Goal: Information Seeking & Learning: Learn about a topic

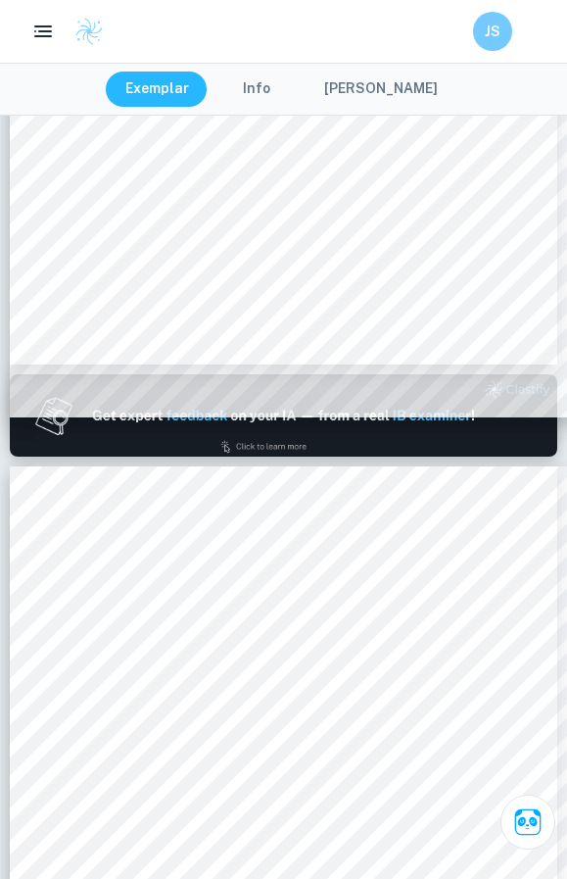
scroll to position [555, 0]
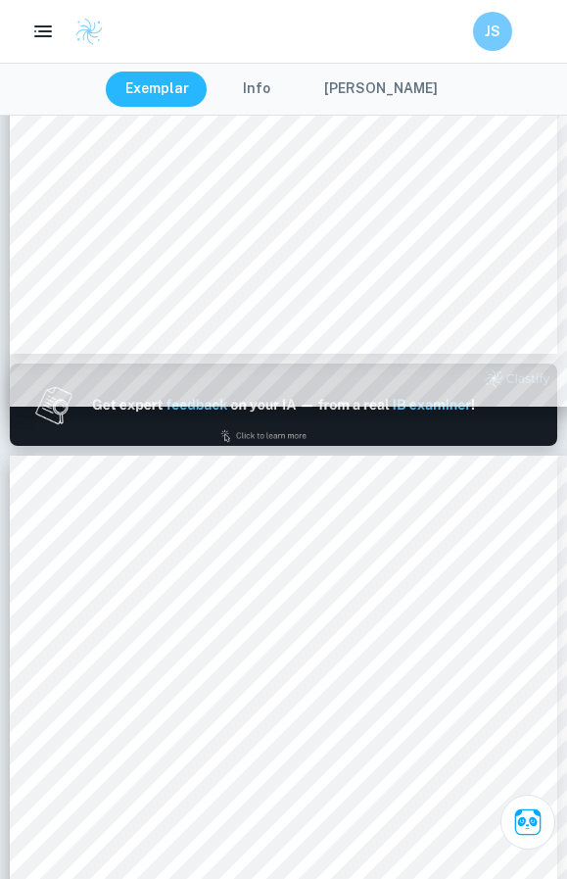
click at [36, 525] on span "Table of contents" at bounding box center [72, 524] width 72 height 10
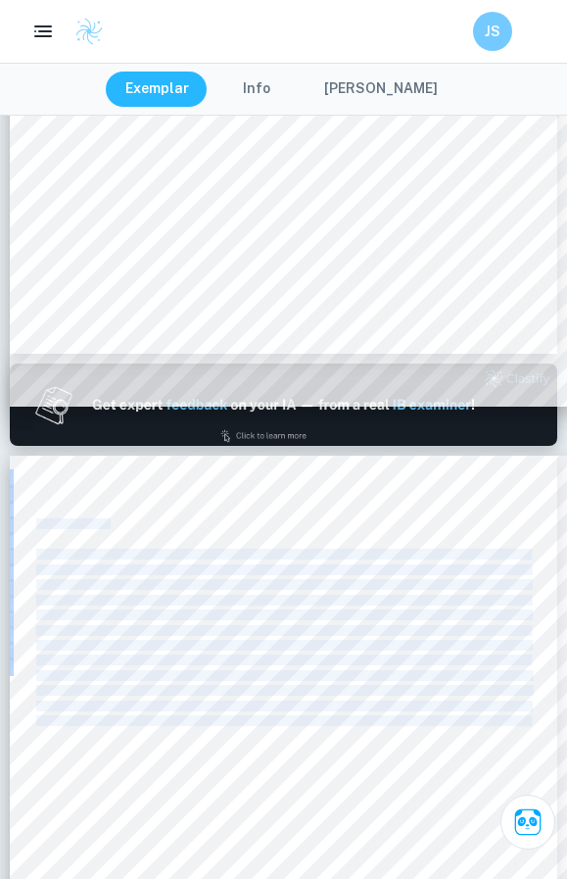
drag, startPoint x: 35, startPoint y: 525, endPoint x: 327, endPoint y: 754, distance: 371.3
click at [327, 754] on div "krq407 Table of contents Introduction:.........................................…" at bounding box center [284, 843] width 548 height 774
copy div "Table of contents Introduction:................................................…"
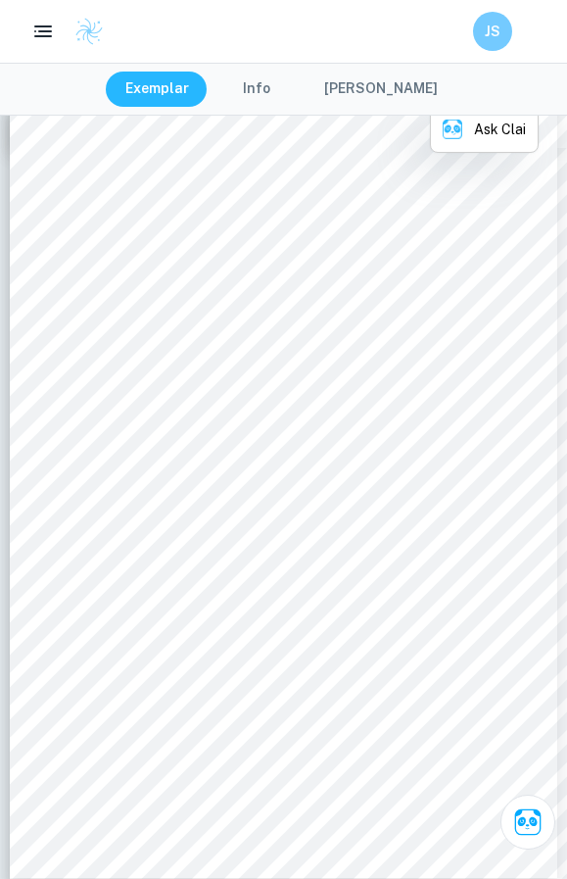
scroll to position [1689, 0]
click at [379, 538] on span "50% Join life collection: produce garments using materials from preferred sourc…" at bounding box center [274, 543] width 411 height 10
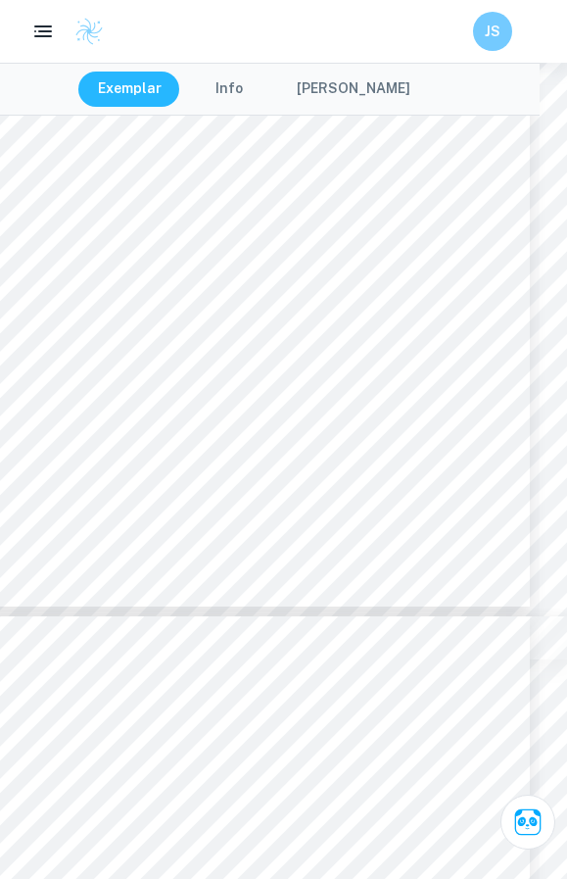
scroll to position [2503, 27]
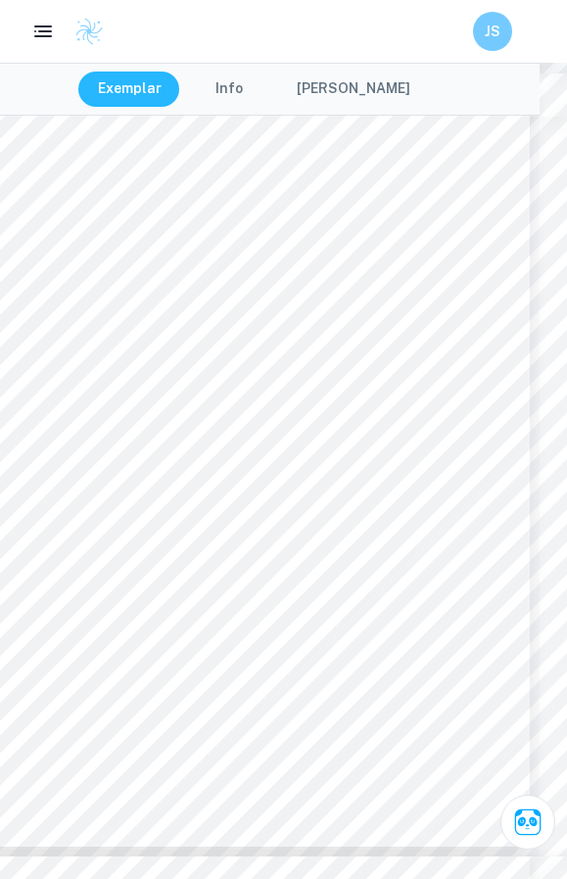
click at [333, 772] on div "krq407 These objectives balance environmental impact with customer values, maki…" at bounding box center [256, 460] width 548 height 774
click at [256, 742] on div "krq407 These objectives balance environmental impact with customer values, maki…" at bounding box center [256, 460] width 548 height 774
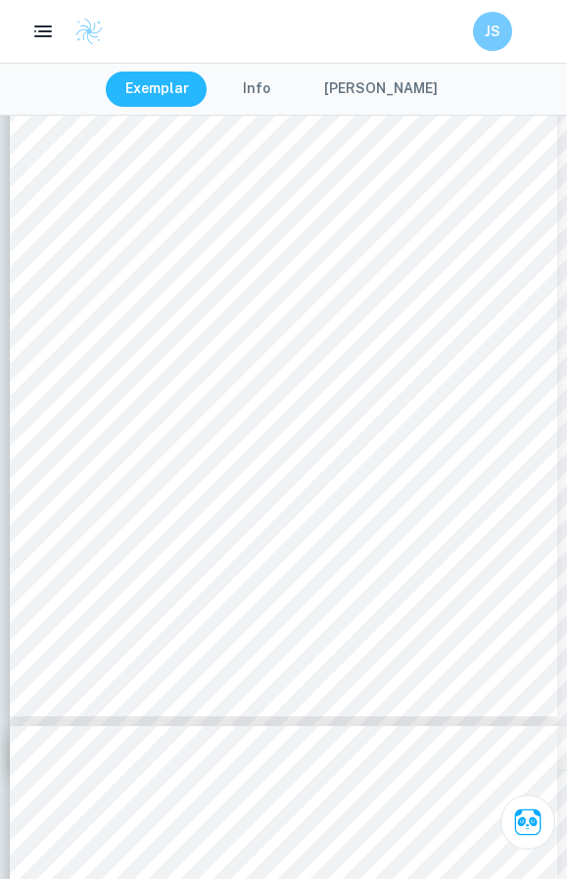
scroll to position [2671, 0]
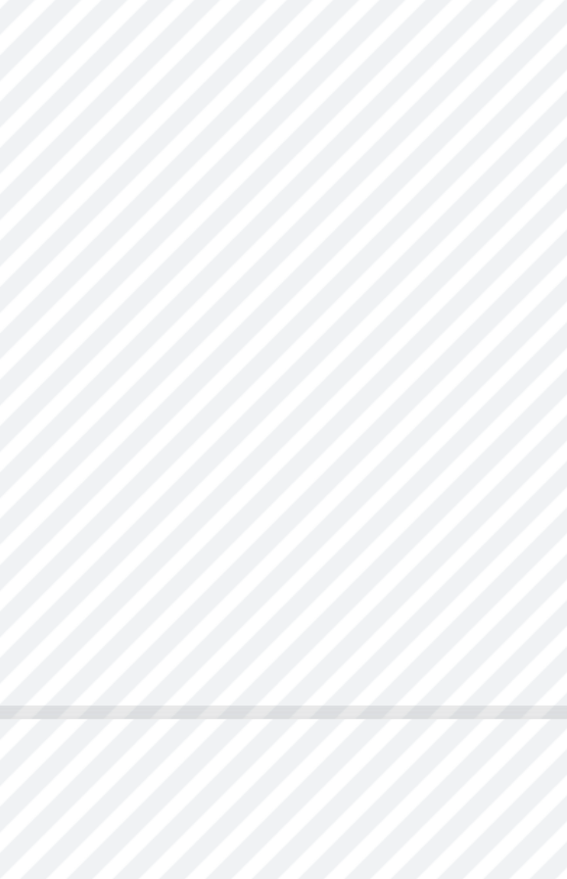
click at [134, 319] on div "krq407 These objectives balance environmental impact with customer values, maki…" at bounding box center [284, 292] width 548 height 774
click at [129, 529] on span "Applying RRM, [GEOGRAPHIC_DATA] provides locations for customers and employees …" at bounding box center [312, 534] width 553 height 10
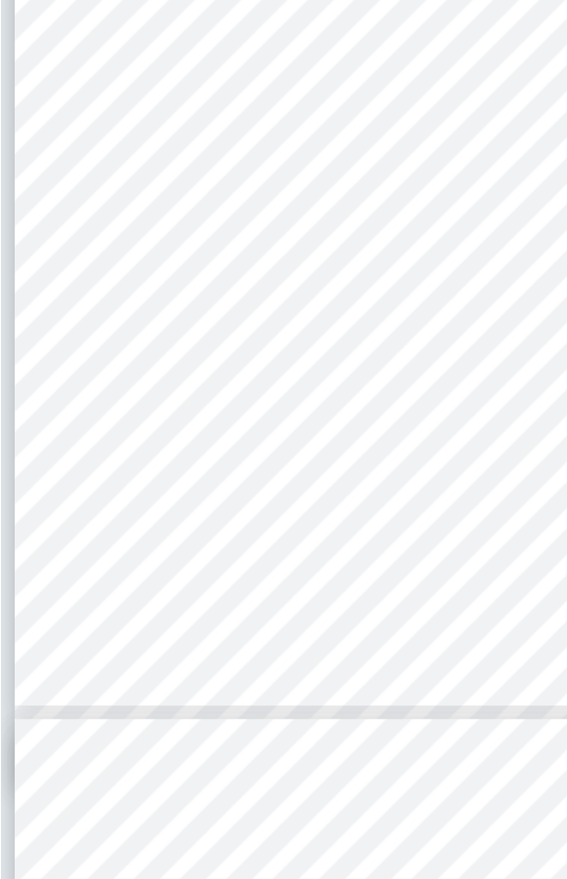
click at [69, 541] on span "PEM, donating clothes to other users or repairing for reuse extend product life…" at bounding box center [278, 546] width 485 height 10
click at [61, 504] on span "document 3)." at bounding box center [63, 509] width 55 height 10
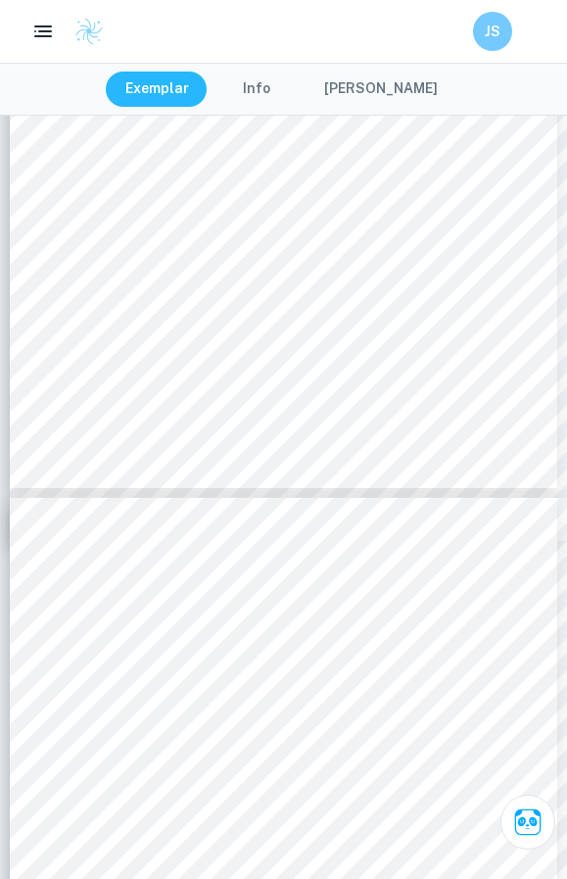
scroll to position [2819, 0]
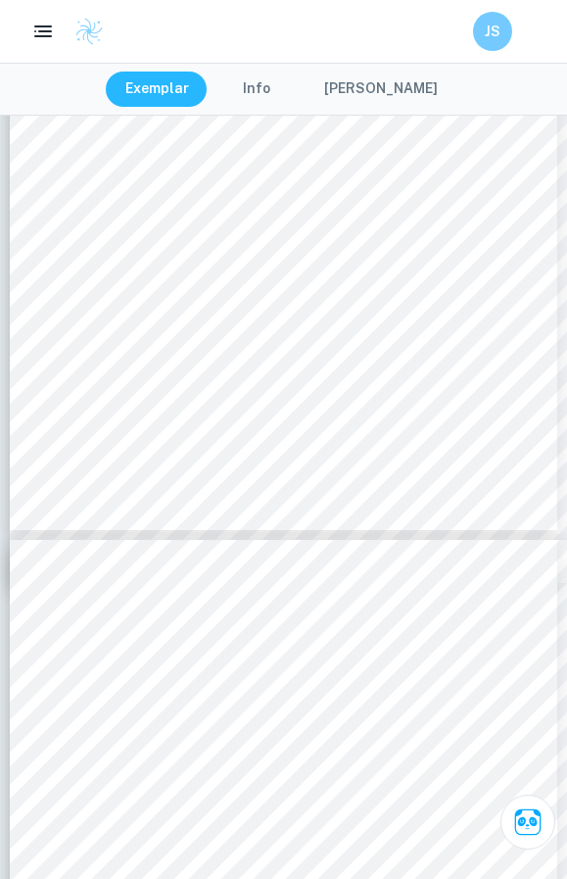
click at [66, 488] on div "krq407 These objectives balance environmental impact with customer values, maki…" at bounding box center [284, 144] width 548 height 774
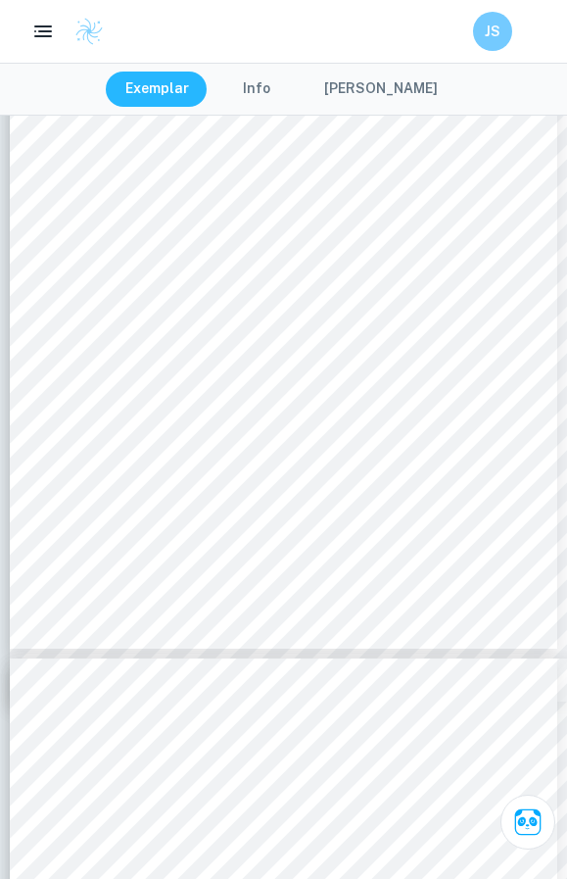
scroll to position [2658, 0]
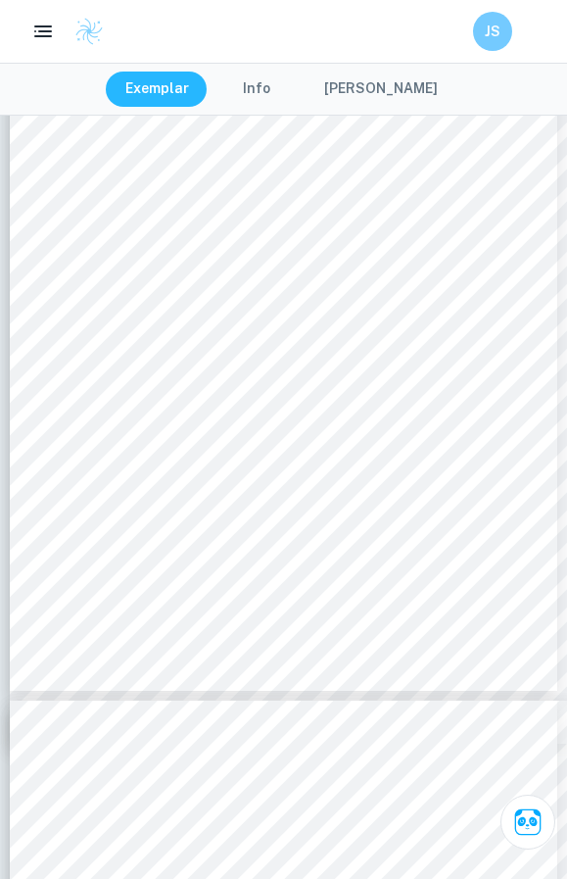
click at [62, 433] on span "reduces use of resources, waste to be recycled and therefore costs. This offers…" at bounding box center [278, 435] width 485 height 10
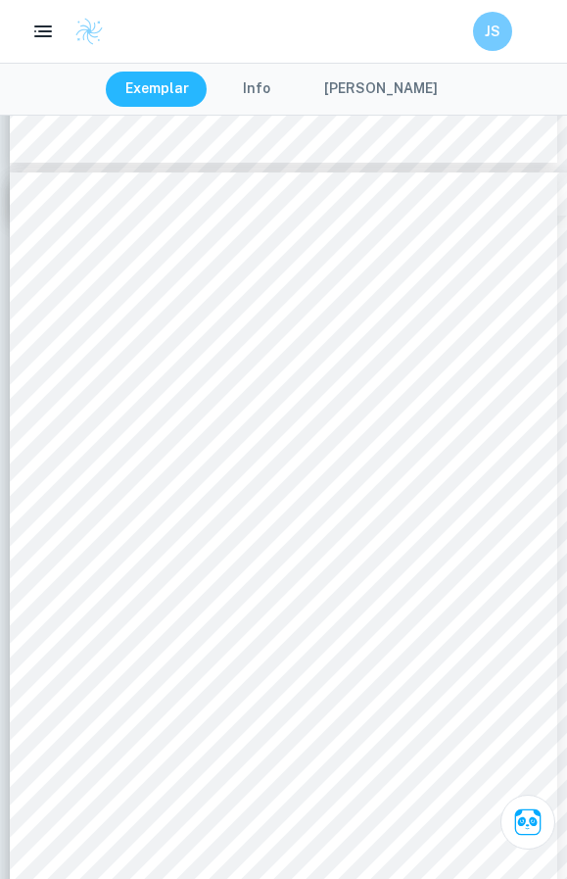
scroll to position [1607, 0]
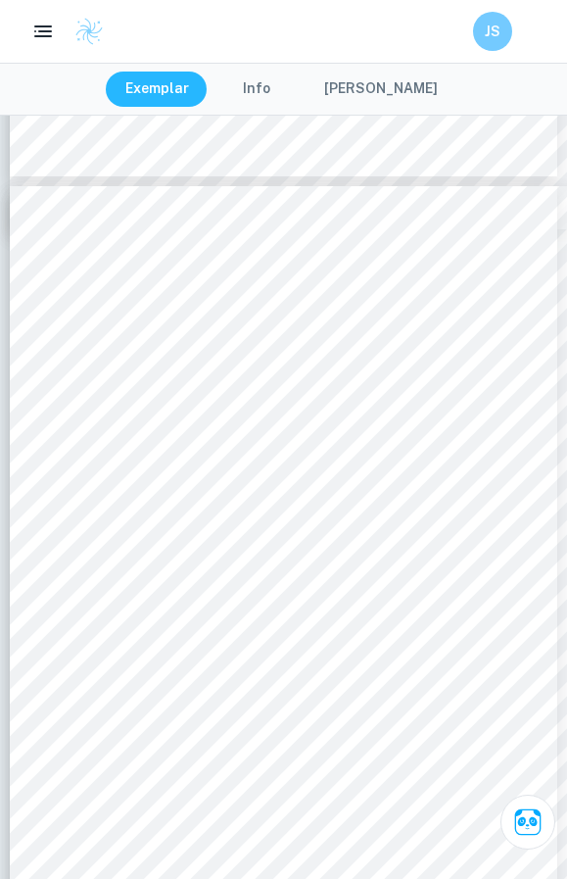
click at [136, 528] on span "various stakeholders, including suppliers, environmental experts, international…" at bounding box center [279, 527] width 487 height 10
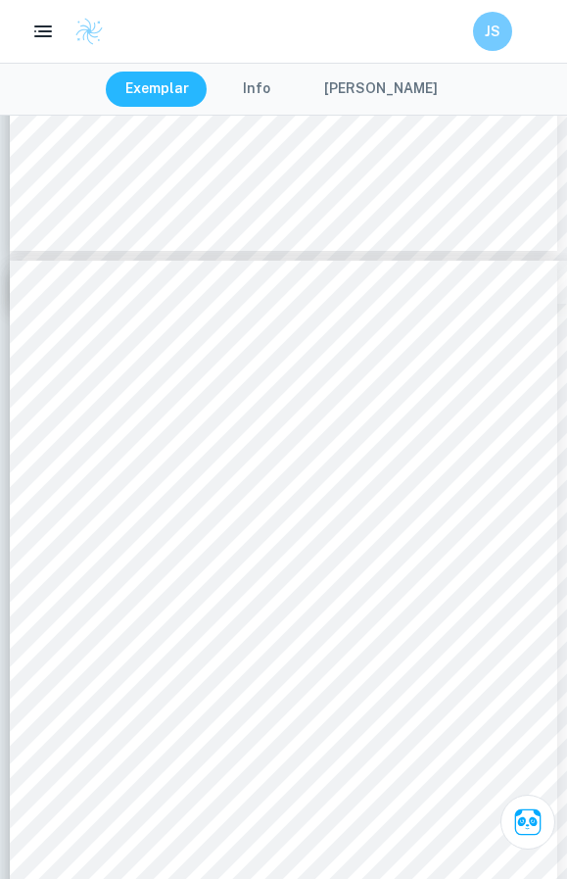
scroll to position [2317, 0]
